Goal: Task Accomplishment & Management: Manage account settings

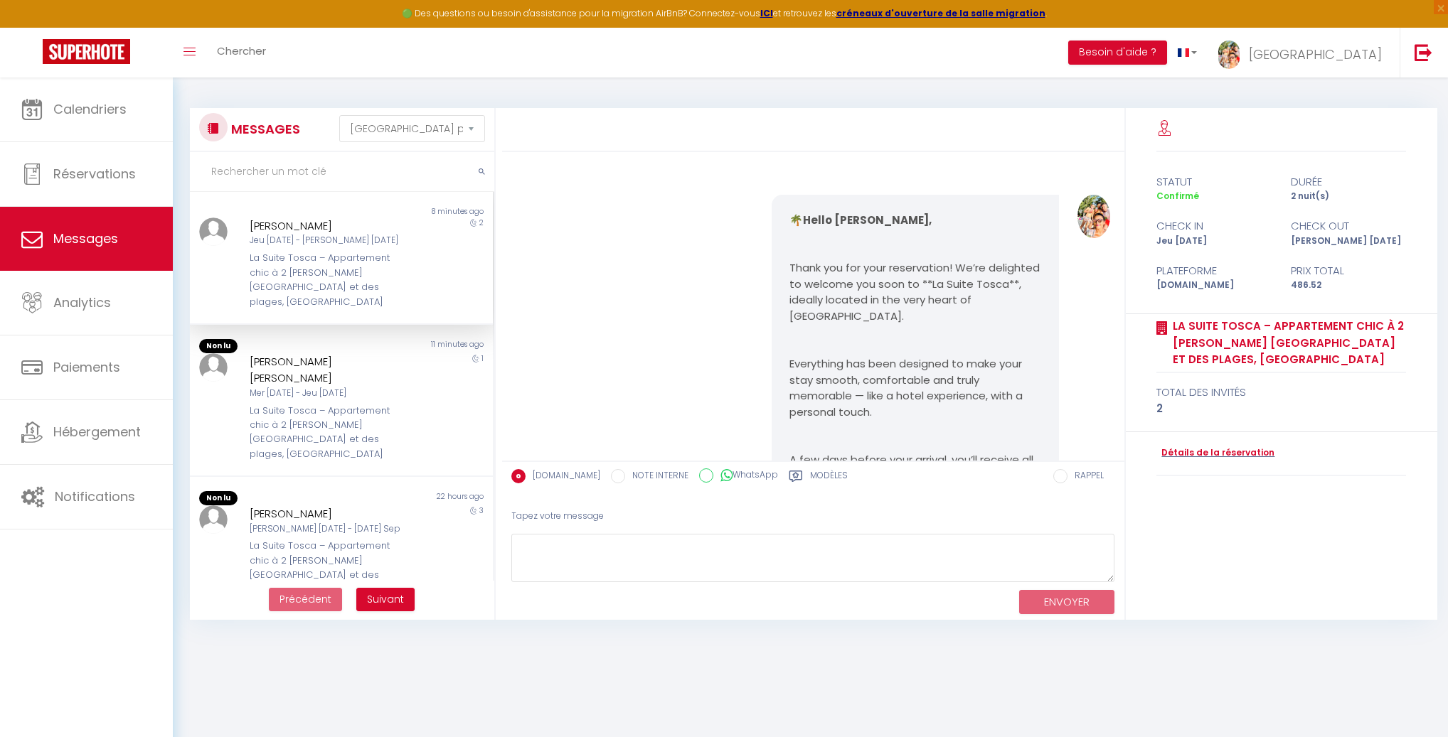
select select "message"
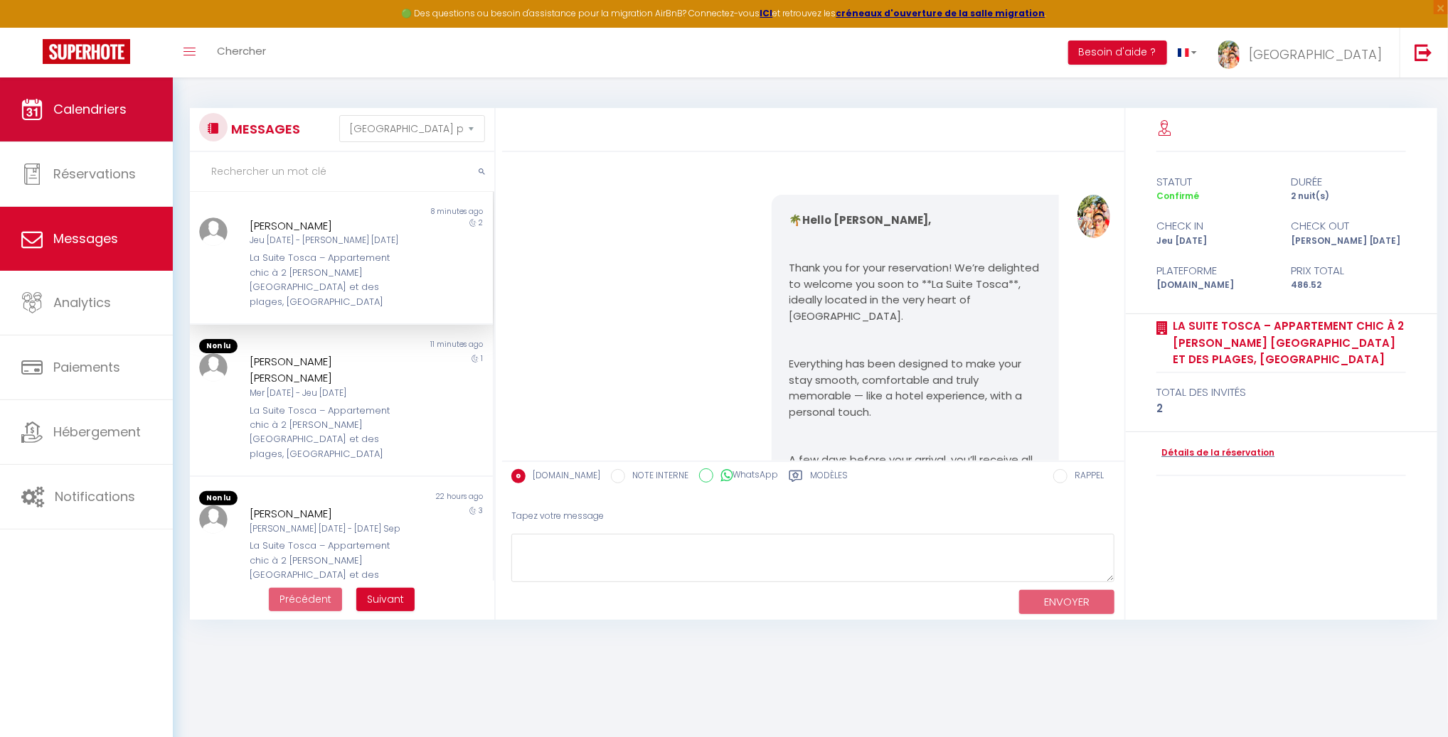
scroll to position [6596, 0]
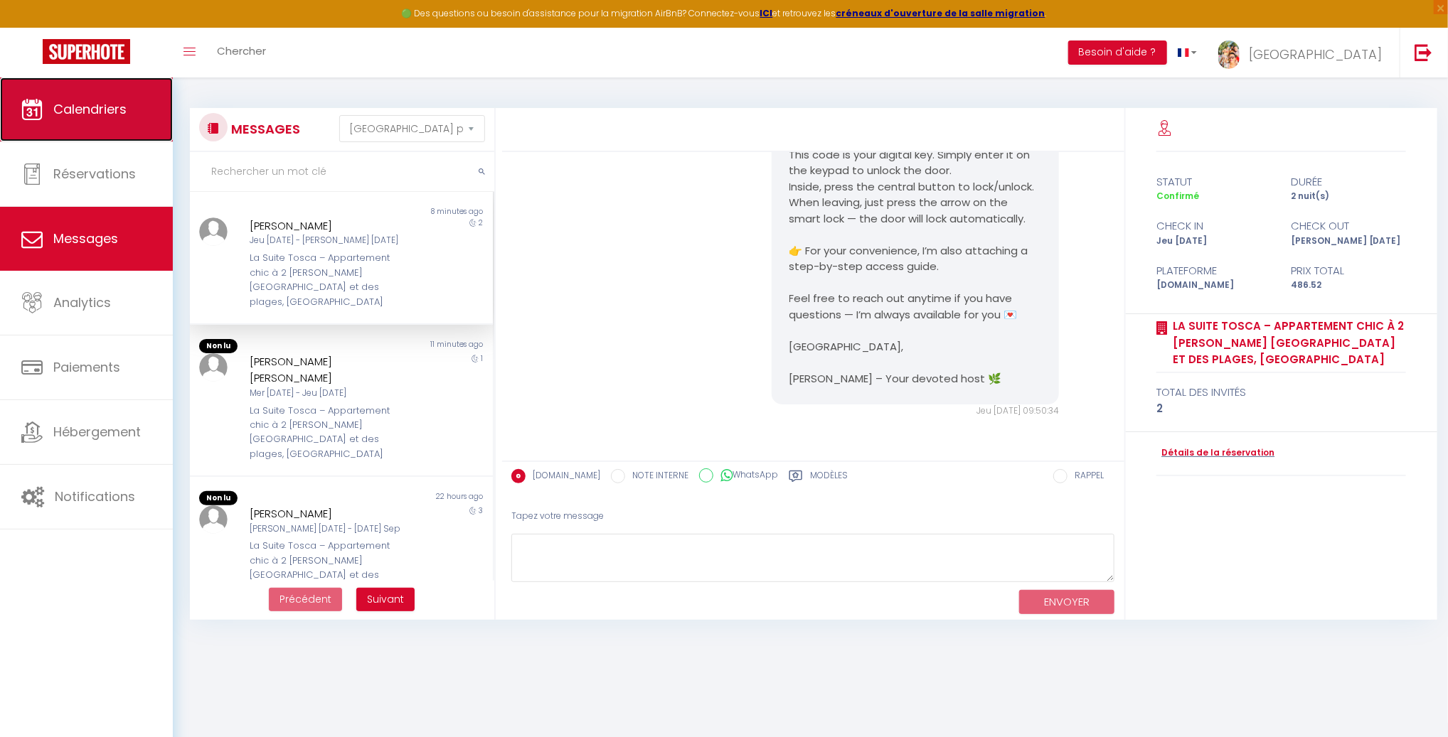
click at [76, 119] on link "Calendriers" at bounding box center [86, 110] width 173 height 64
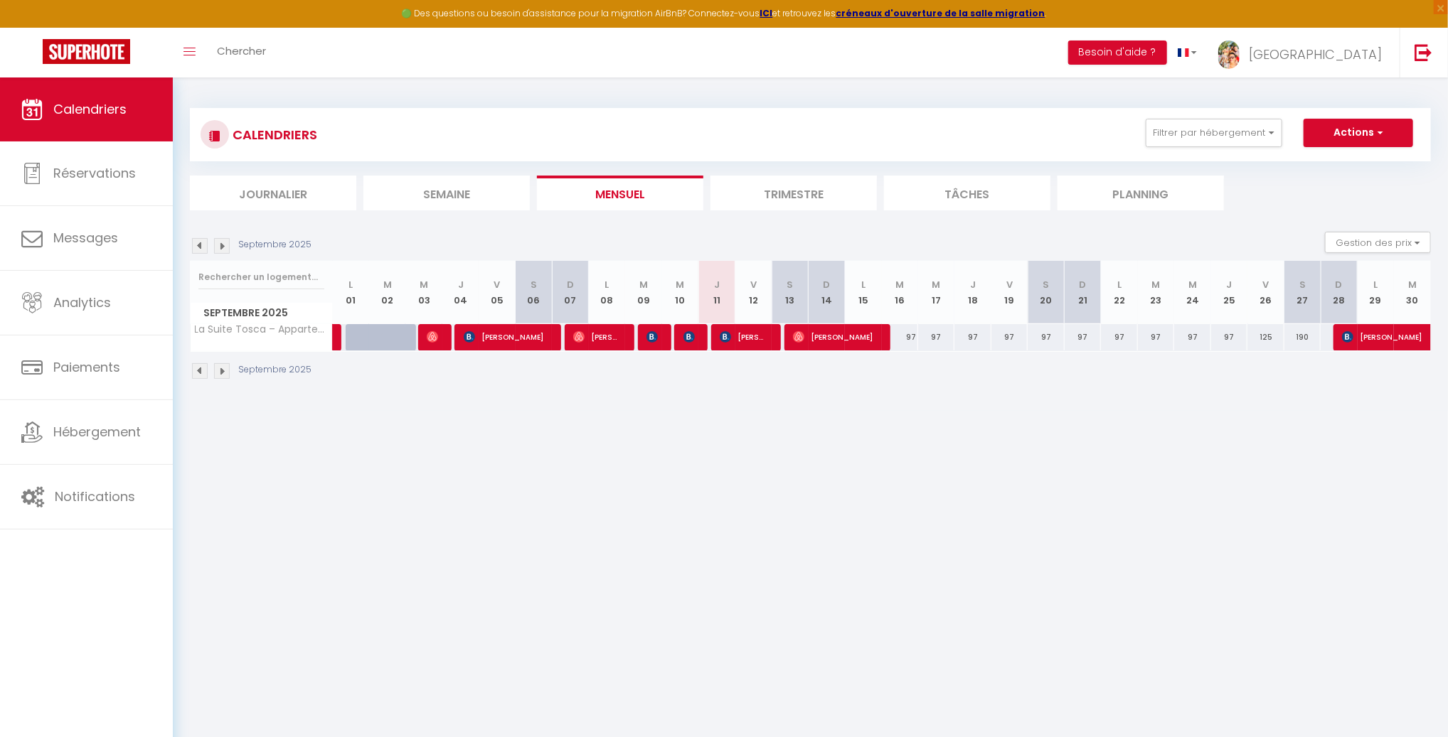
click at [1305, 341] on div "190" at bounding box center [1302, 337] width 36 height 26
type input "190"
type input "[PERSON_NAME] 27 Septembre 2025"
type input "Dim 28 Septembre 2025"
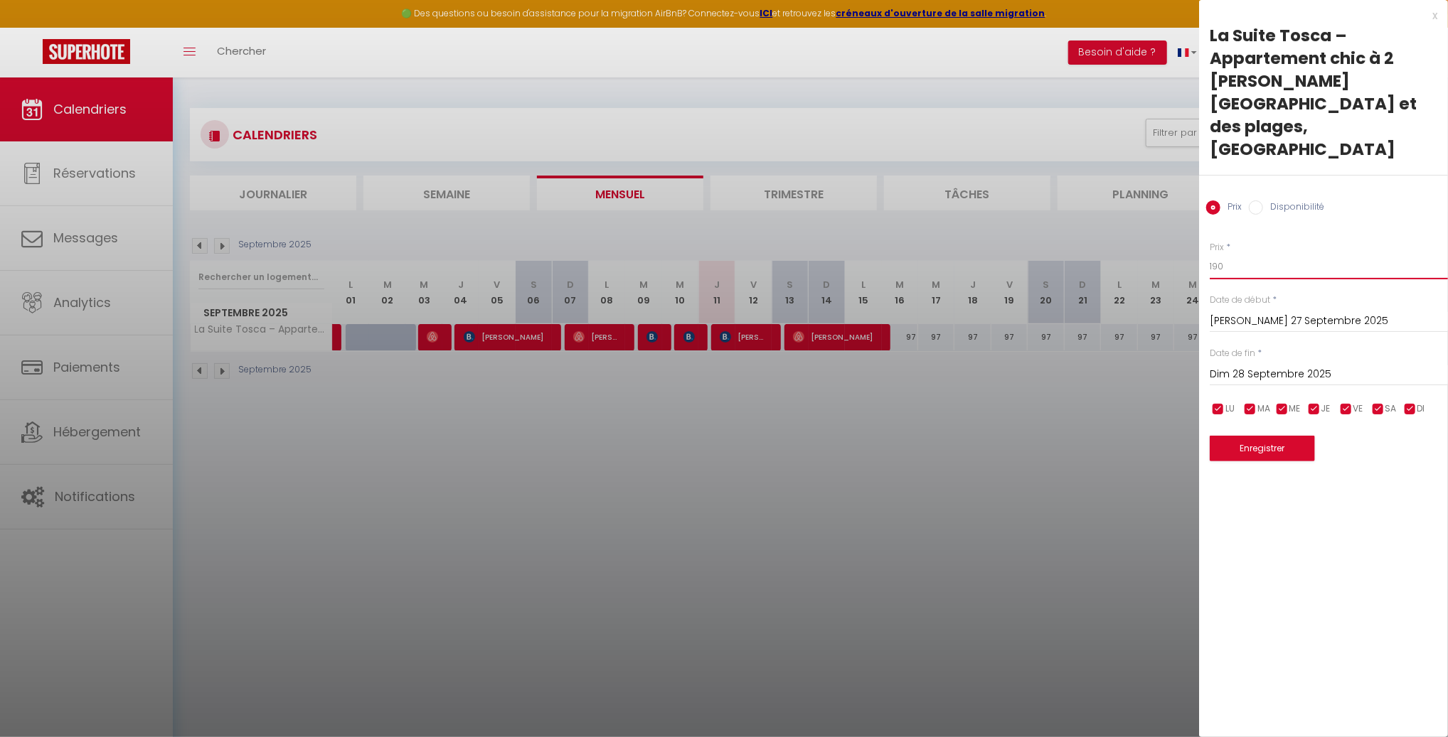
click at [1215, 254] on input "190" at bounding box center [1329, 267] width 238 height 26
click at [1156, 417] on div at bounding box center [724, 368] width 1448 height 737
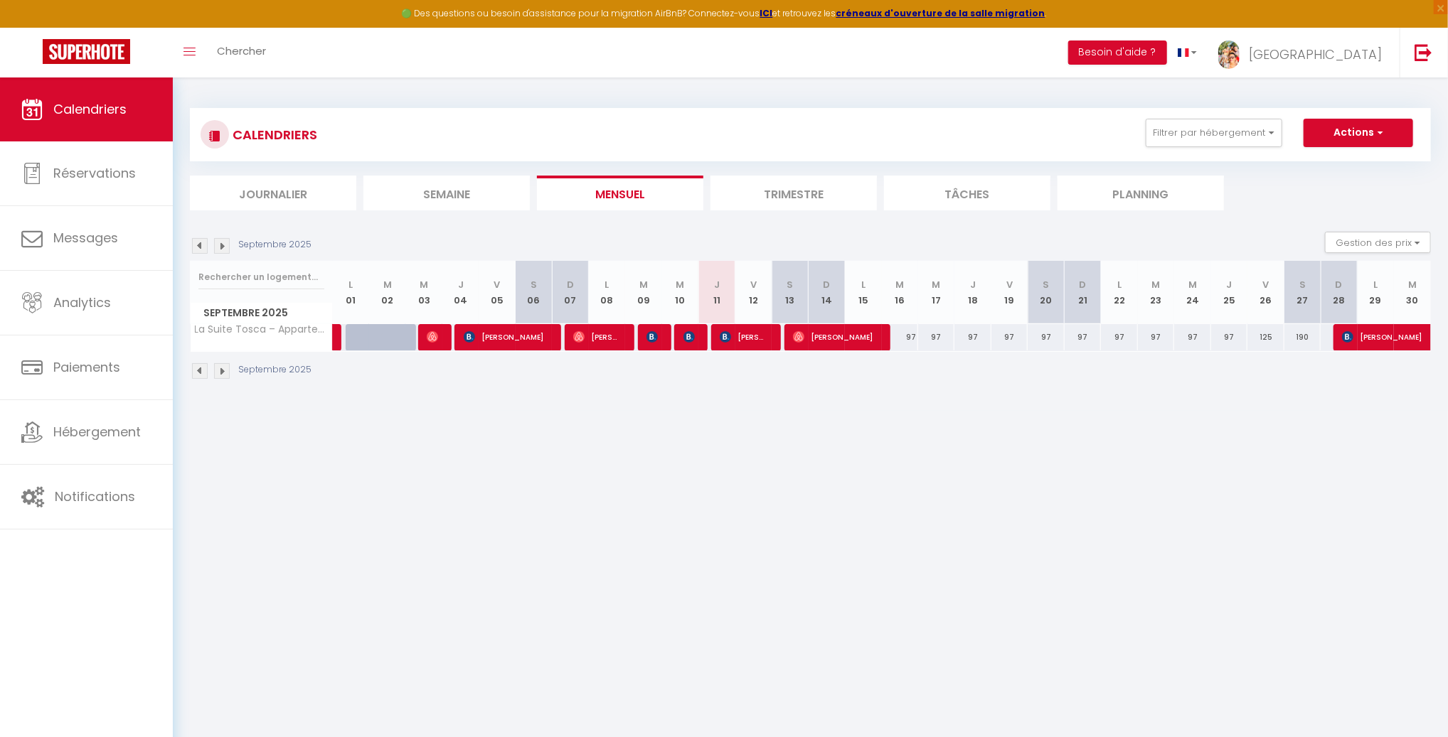
click at [223, 247] on img at bounding box center [222, 246] width 16 height 16
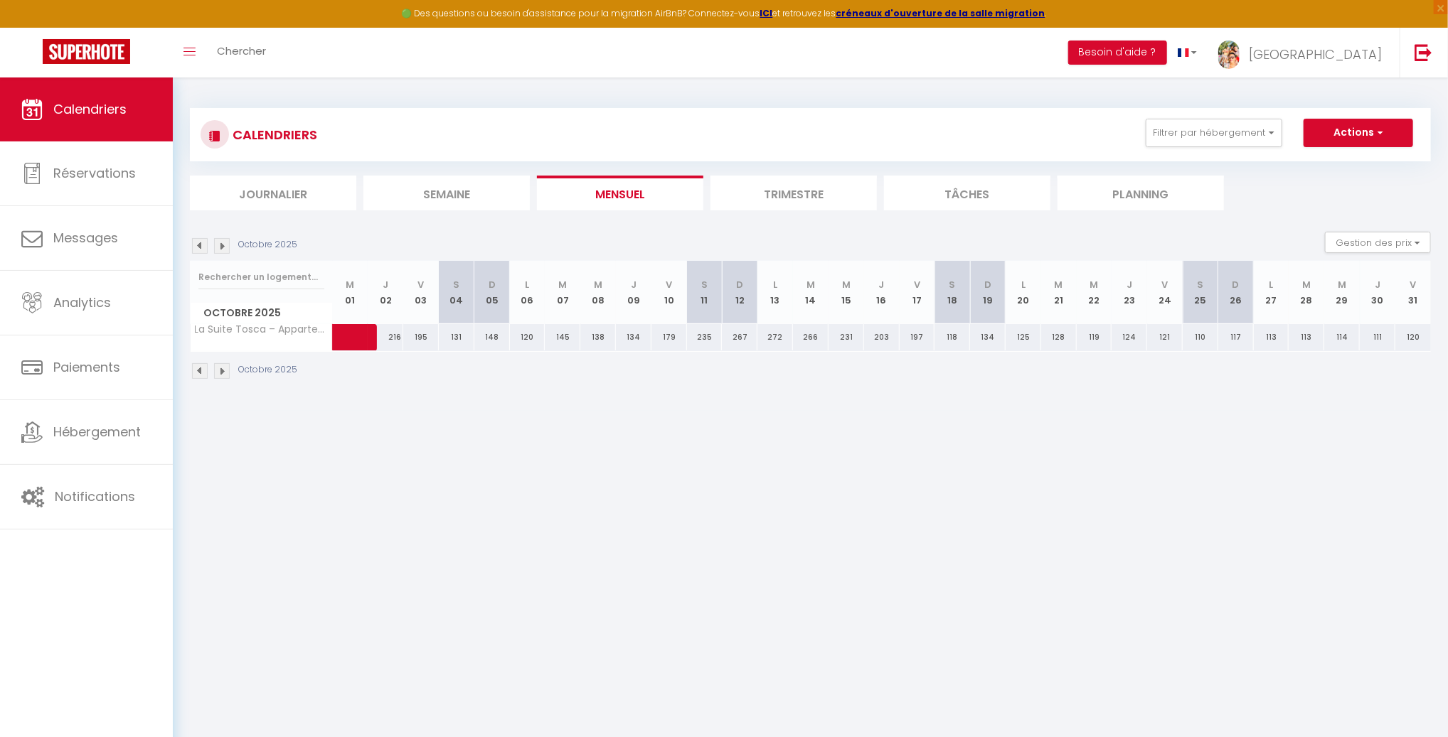
click at [223, 247] on img at bounding box center [222, 246] width 16 height 16
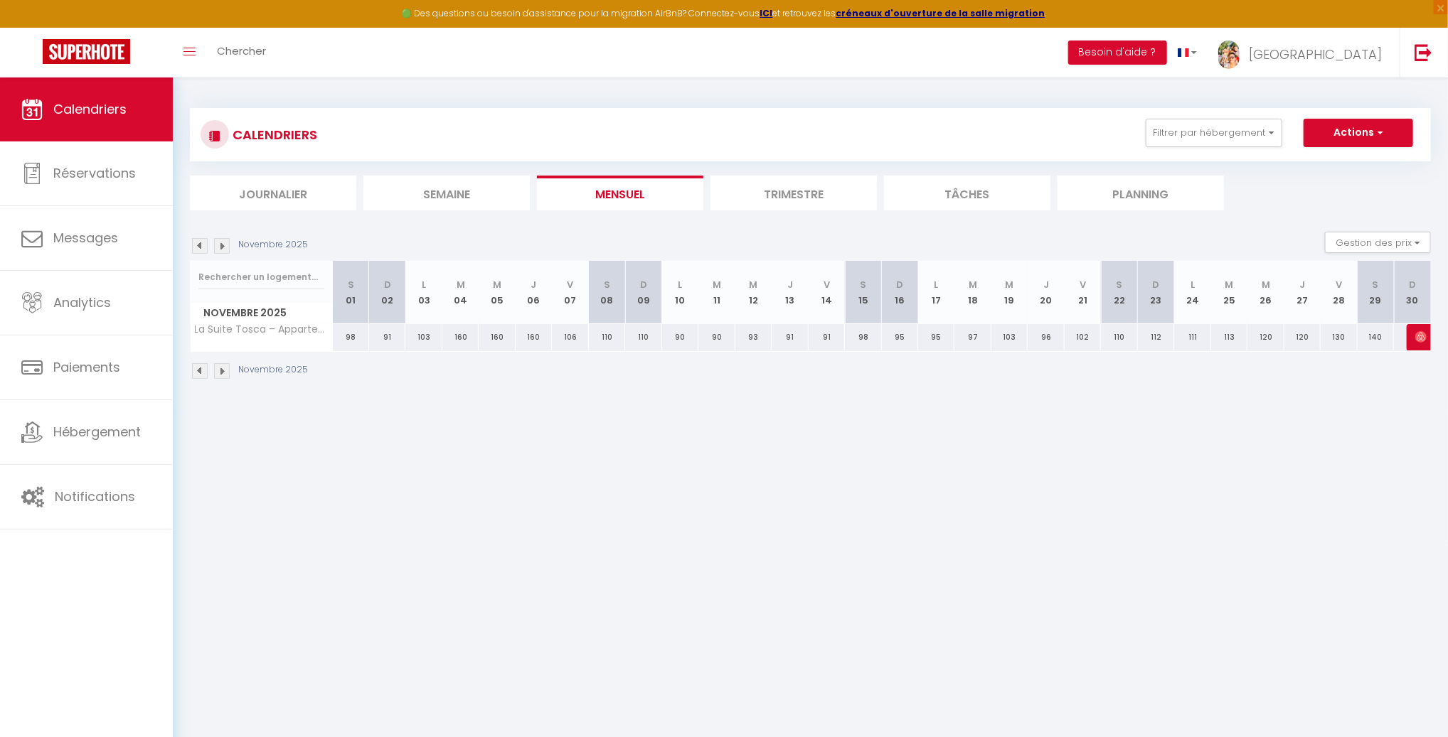
click at [223, 247] on img at bounding box center [222, 246] width 16 height 16
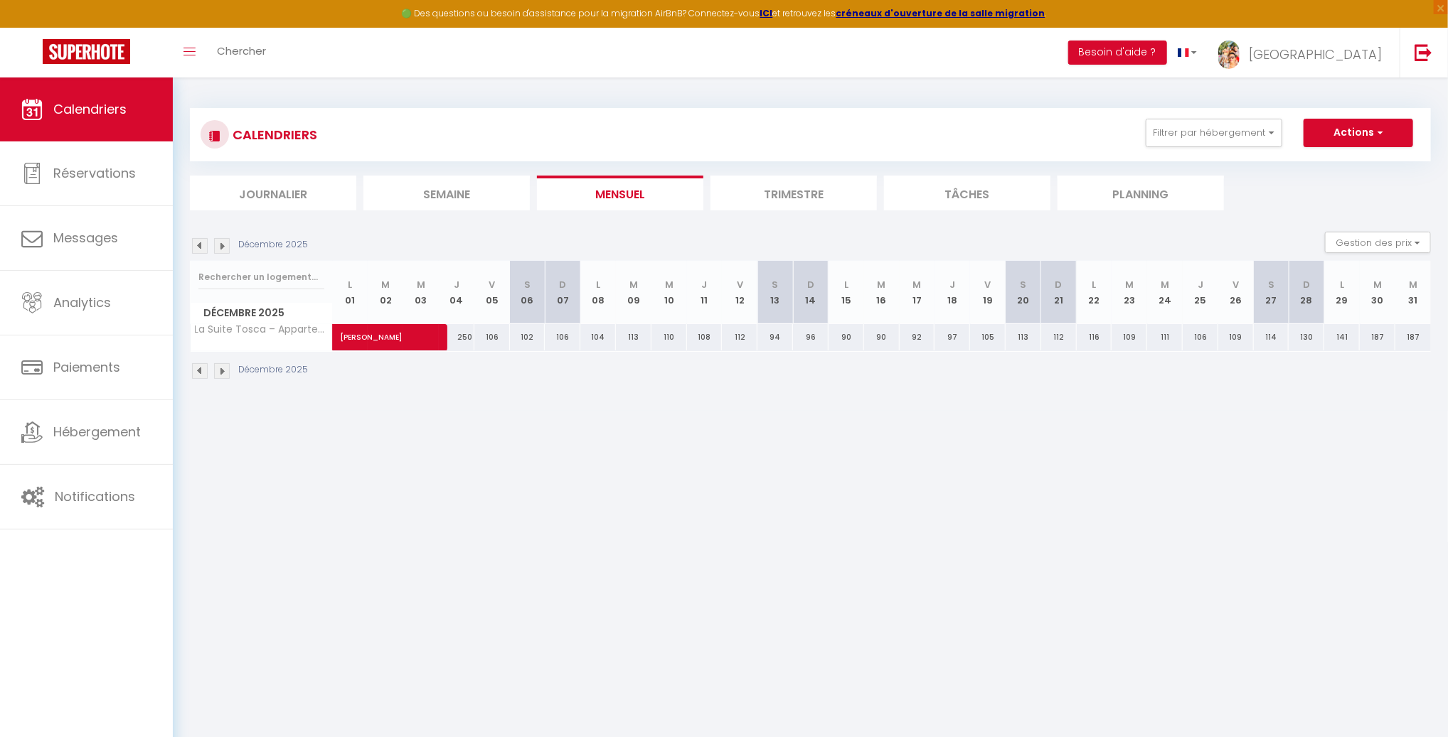
click at [201, 248] on img at bounding box center [200, 246] width 16 height 16
